Goal: Task Accomplishment & Management: Manage account settings

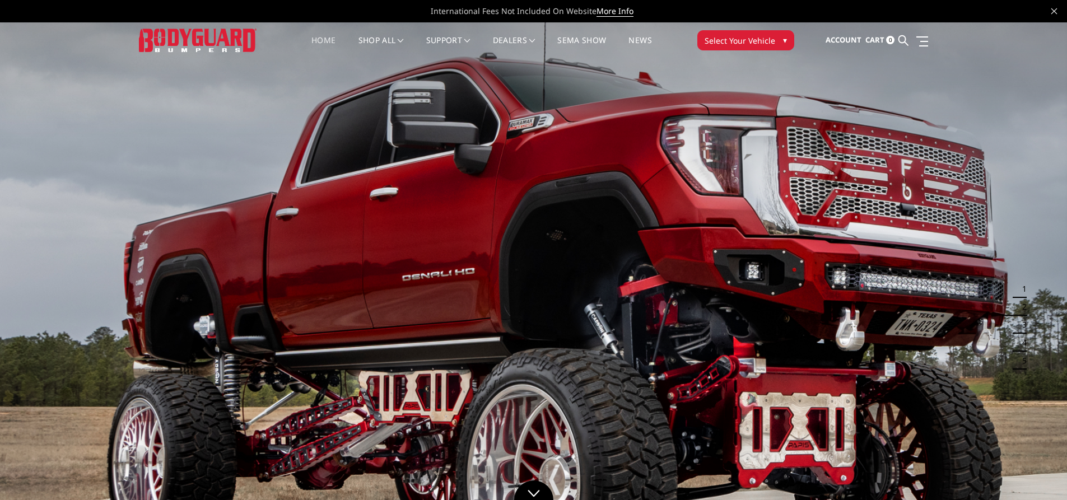
click at [317, 36] on link "Home" at bounding box center [323, 47] width 24 height 22
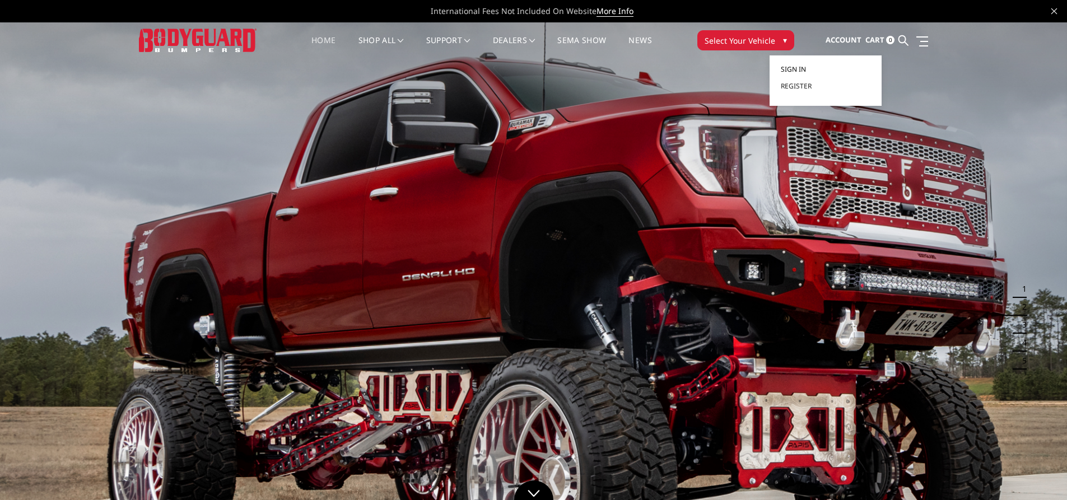
click at [787, 64] on span "Sign in" at bounding box center [793, 69] width 25 height 10
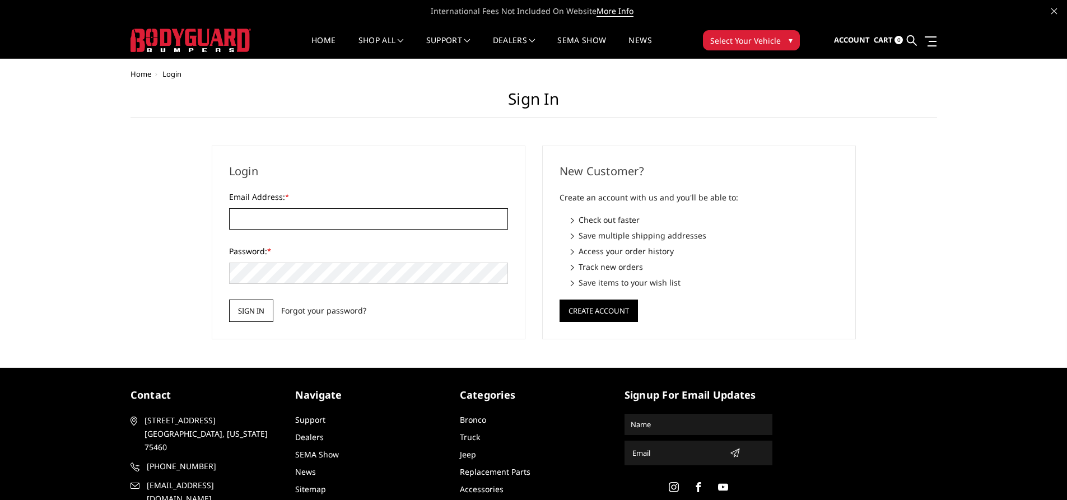
type input "marcus.beam@pentex.com"
click at [261, 311] on input "Sign in" at bounding box center [251, 311] width 44 height 22
